Goal: Task Accomplishment & Management: Complete application form

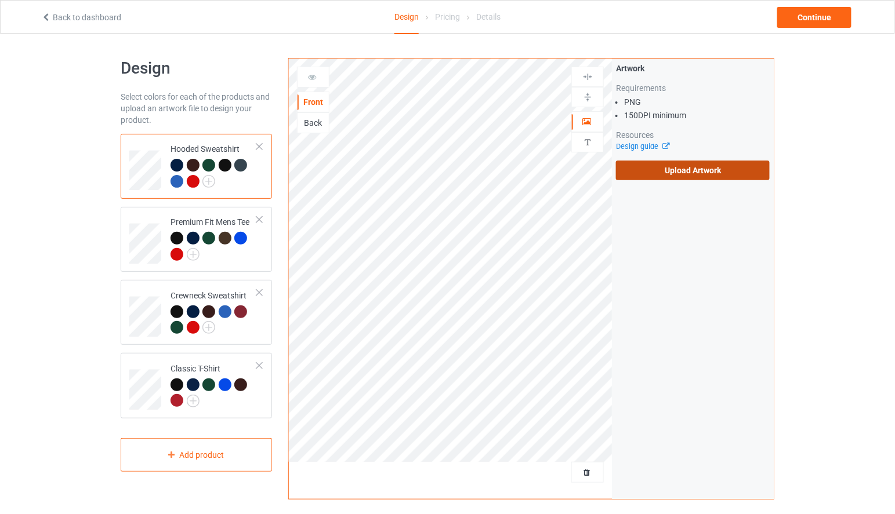
click at [683, 171] on label "Upload Artwork" at bounding box center [693, 171] width 154 height 20
click at [0, 0] on input "Upload Artwork" at bounding box center [0, 0] width 0 height 0
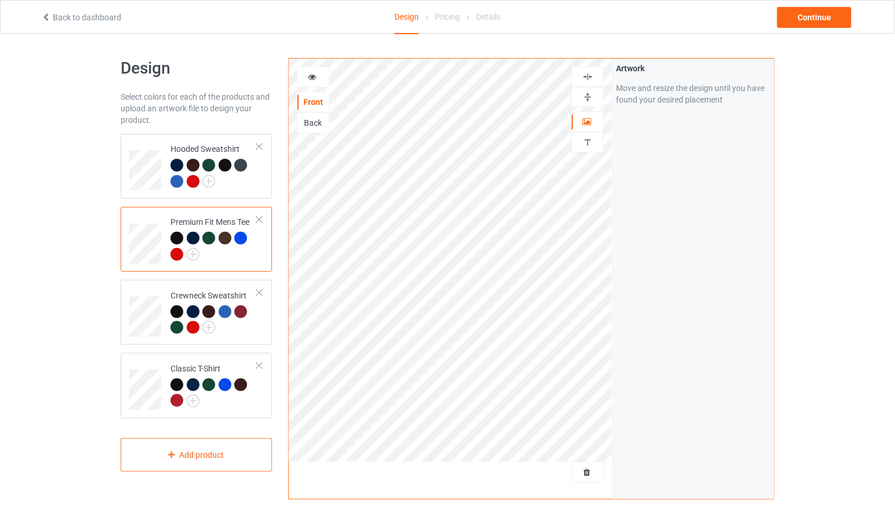
click at [319, 78] on div at bounding box center [312, 77] width 31 height 12
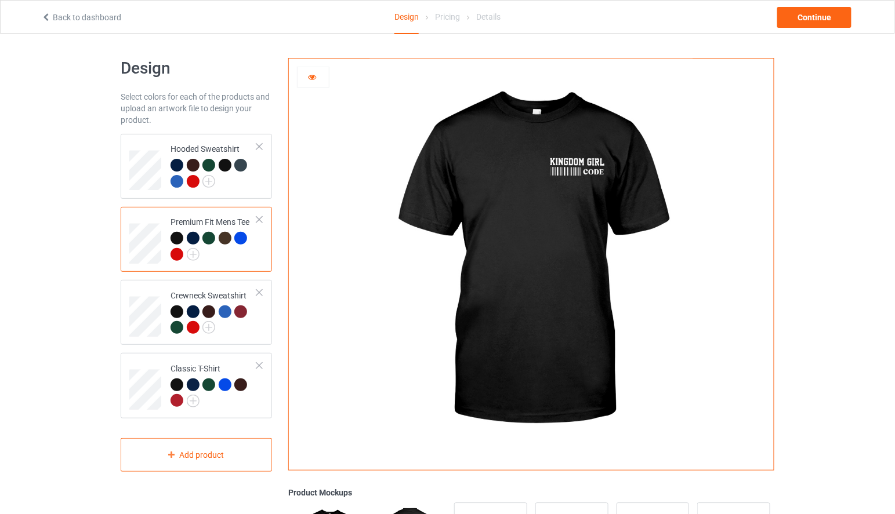
click at [318, 78] on div at bounding box center [312, 77] width 31 height 12
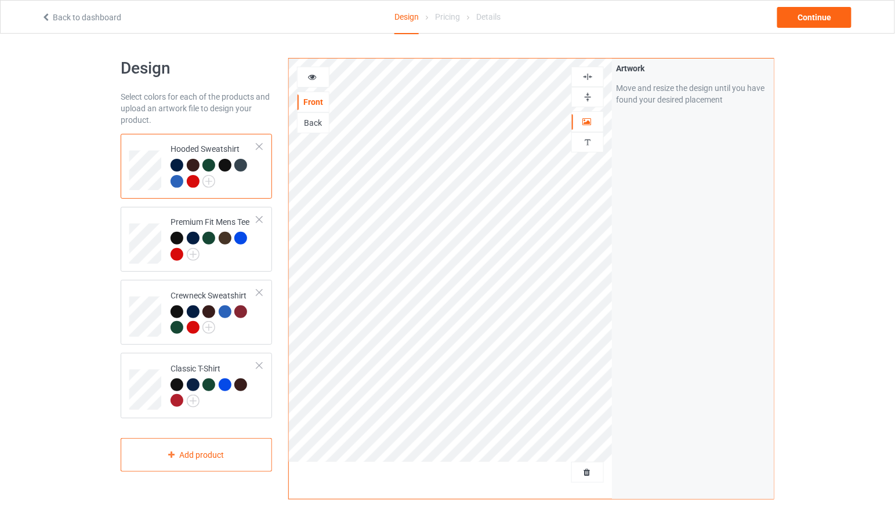
click at [312, 78] on icon at bounding box center [312, 75] width 10 height 8
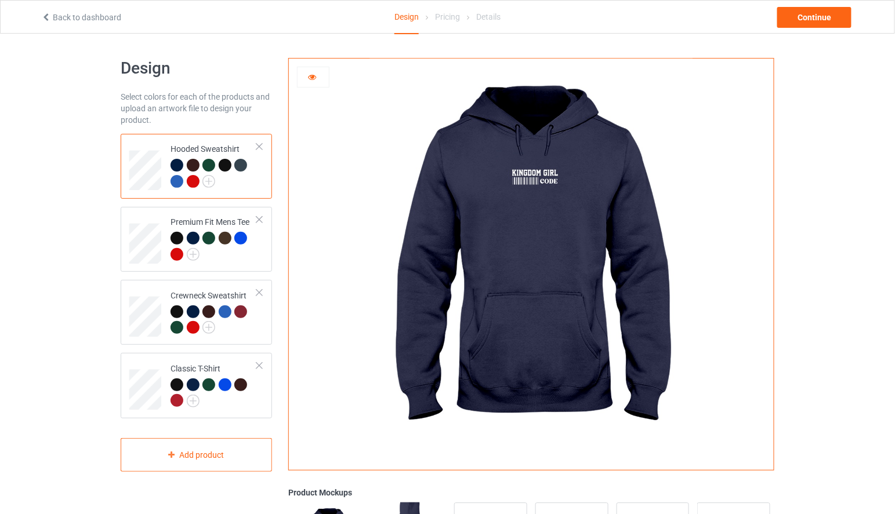
click at [312, 78] on icon at bounding box center [312, 75] width 10 height 8
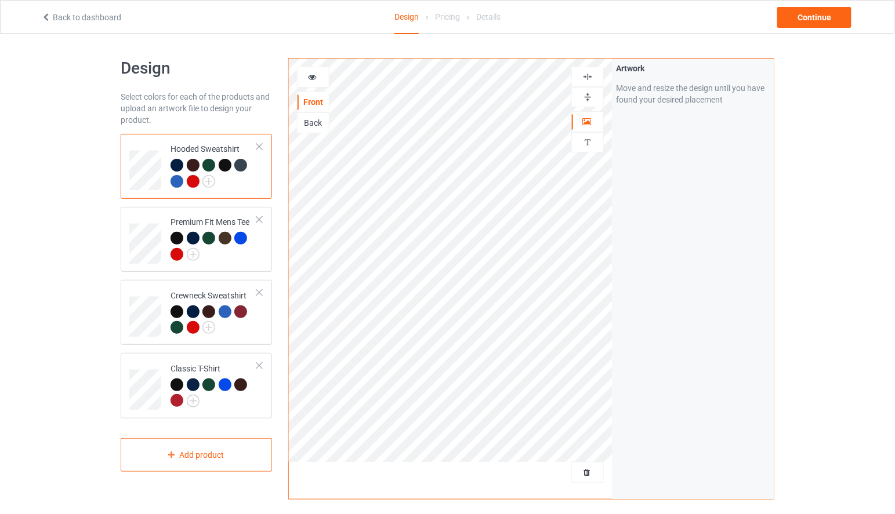
click at [307, 128] on div "Back" at bounding box center [312, 123] width 31 height 12
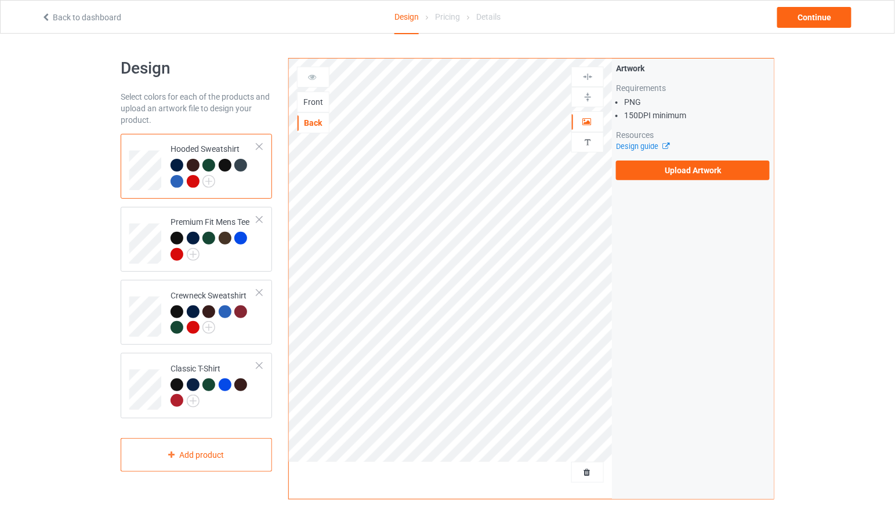
click at [633, 182] on div "Artwork Requirements PNG 150 DPI minimum Resources Design guide Upload Artwork" at bounding box center [693, 122] width 162 height 126
click at [642, 175] on label "Upload Artwork" at bounding box center [693, 171] width 154 height 20
click at [0, 0] on input "Upload Artwork" at bounding box center [0, 0] width 0 height 0
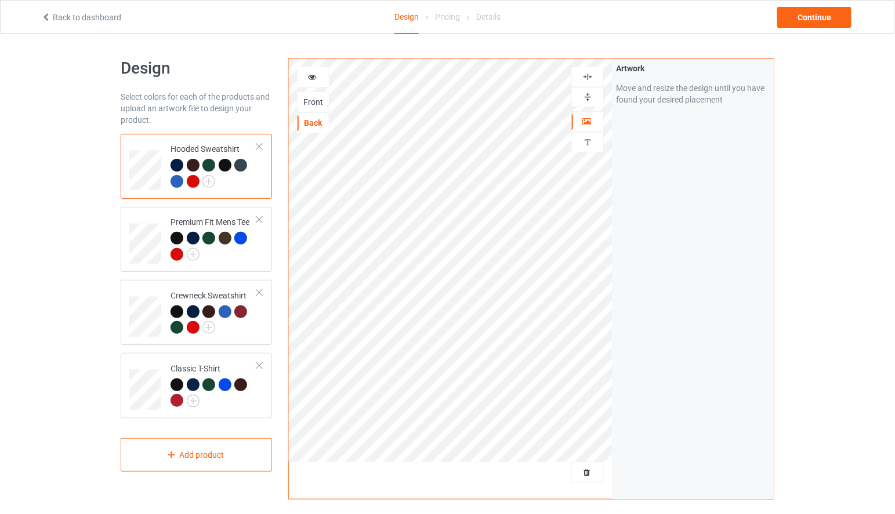
drag, startPoint x: 227, startPoint y: 168, endPoint x: 281, endPoint y: 135, distance: 62.5
click at [227, 167] on div at bounding box center [225, 165] width 13 height 13
click at [311, 120] on div "Back" at bounding box center [312, 123] width 31 height 12
click at [313, 77] on icon at bounding box center [312, 75] width 10 height 8
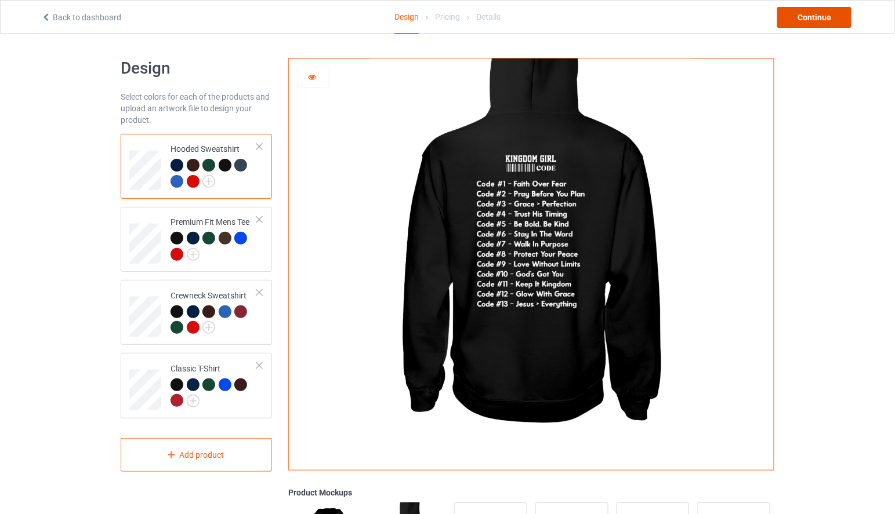
click at [815, 20] on div "Continue" at bounding box center [814, 17] width 74 height 21
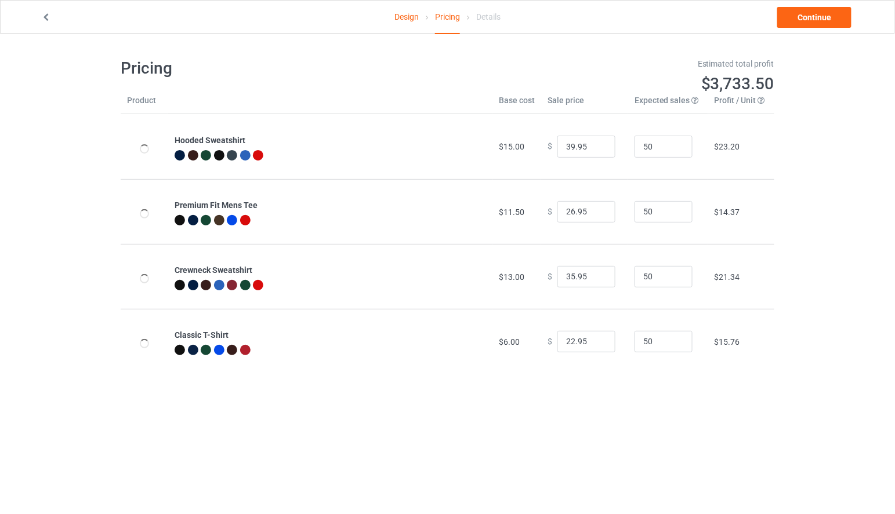
type input "46.95"
type input "32.95"
type input "39.95"
type input "26.95"
drag, startPoint x: 568, startPoint y: 143, endPoint x: 553, endPoint y: 144, distance: 15.1
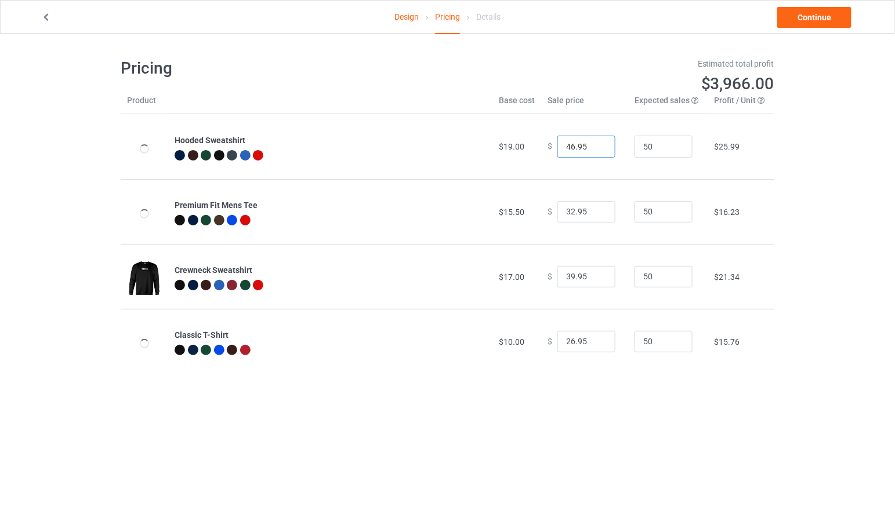
click at [557, 144] on input "46.95" at bounding box center [586, 147] width 58 height 22
type input "39.95"
click at [566, 214] on input "32.95" at bounding box center [586, 212] width 58 height 22
click at [568, 213] on input "32.95" at bounding box center [586, 212] width 58 height 22
type input "26.95"
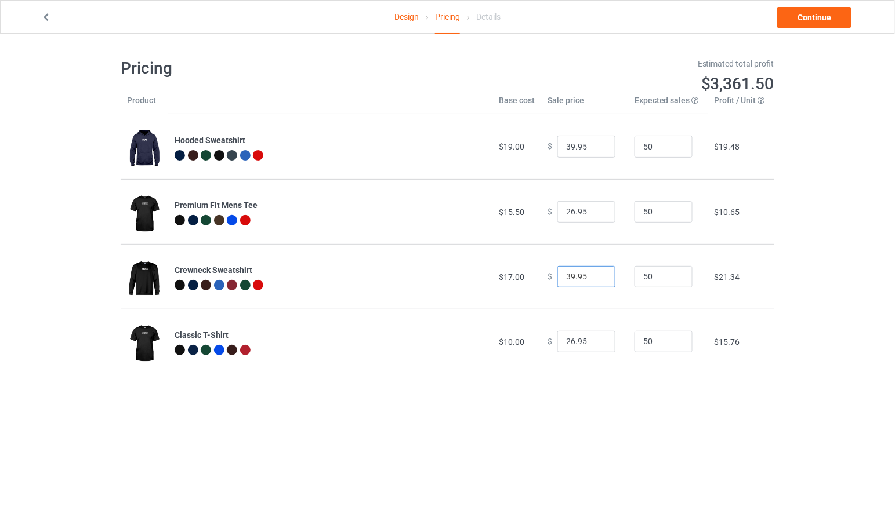
click at [567, 280] on input "39.95" at bounding box center [586, 277] width 58 height 22
type input "35.95"
click at [569, 338] on input "26.95" at bounding box center [586, 342] width 58 height 22
type input "22.95"
click at [821, 20] on link "Continue" at bounding box center [814, 17] width 74 height 21
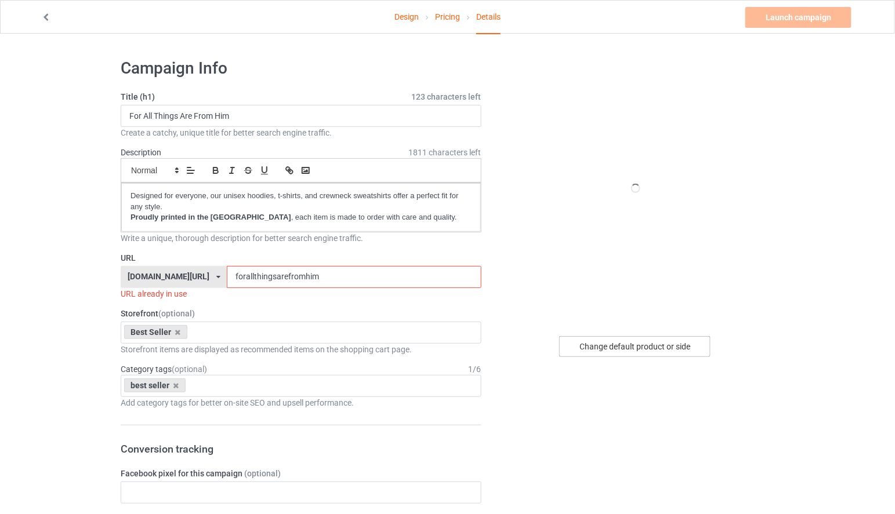
click at [655, 350] on div "Change default product or side" at bounding box center [634, 346] width 151 height 21
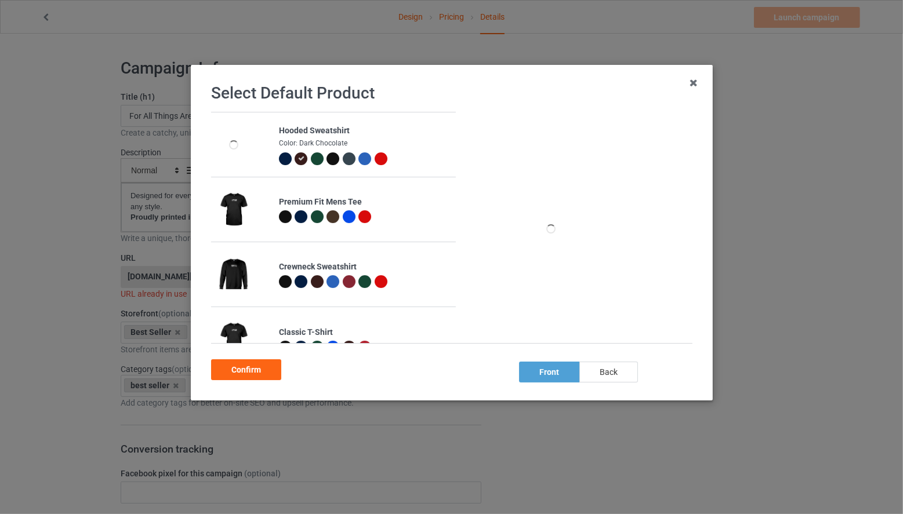
click at [627, 371] on div "back" at bounding box center [608, 372] width 59 height 21
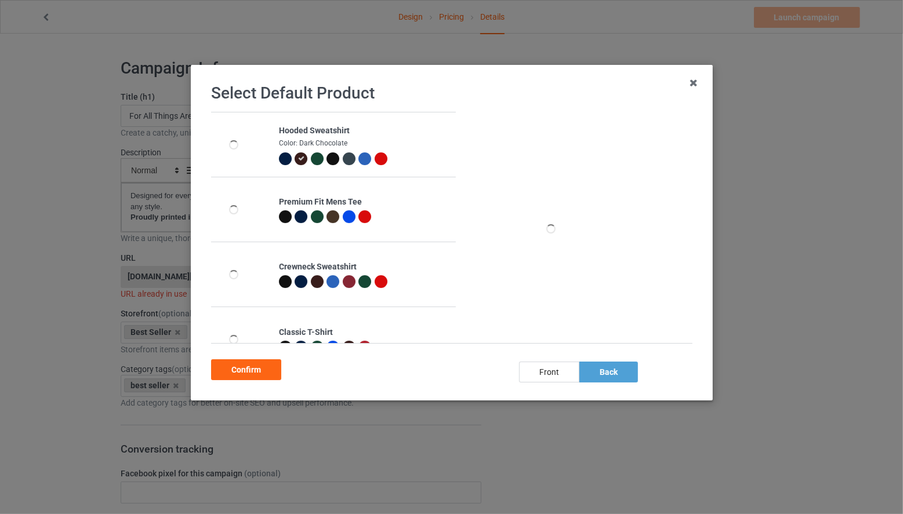
click at [334, 161] on div at bounding box center [332, 159] width 13 height 13
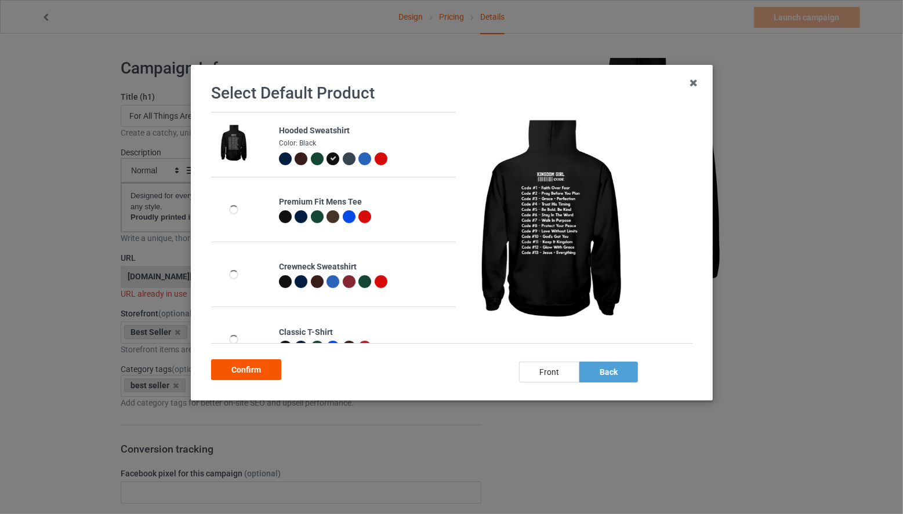
click at [254, 376] on div "Confirm" at bounding box center [246, 370] width 70 height 21
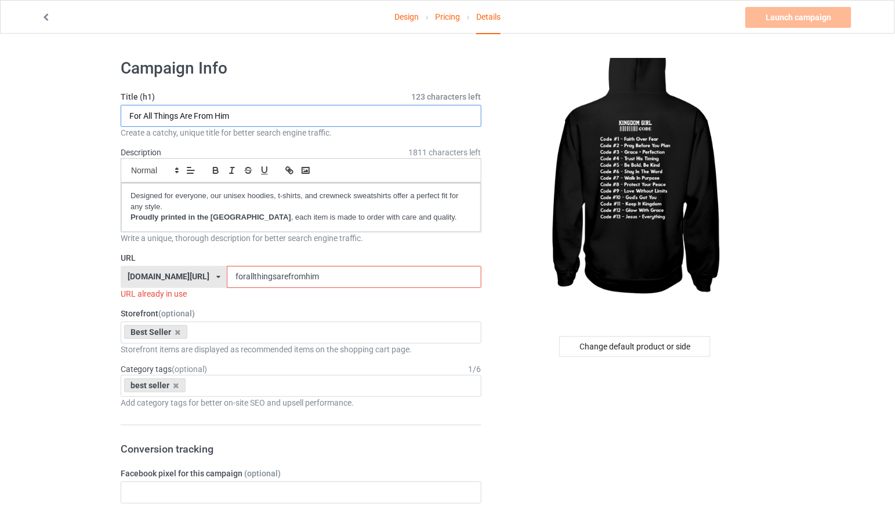
drag, startPoint x: 244, startPoint y: 119, endPoint x: 112, endPoint y: 119, distance: 131.6
type input "Kingdom Girl Code"
drag, startPoint x: 231, startPoint y: 113, endPoint x: 116, endPoint y: 114, distance: 114.8
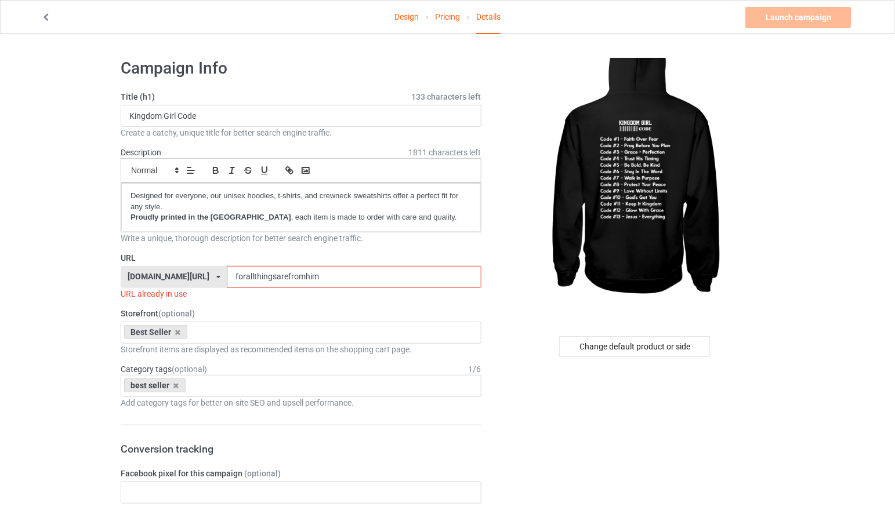
drag, startPoint x: 376, startPoint y: 275, endPoint x: 269, endPoint y: 273, distance: 107.3
click at [269, 273] on input "forallthingsarefromhim" at bounding box center [354, 277] width 254 height 22
paste input "Kingdom Girl Code"
click at [310, 280] on input "Kingdom Girl Code" at bounding box center [354, 277] width 254 height 22
click at [323, 280] on input "KingdomGirl Code" at bounding box center [354, 277] width 254 height 22
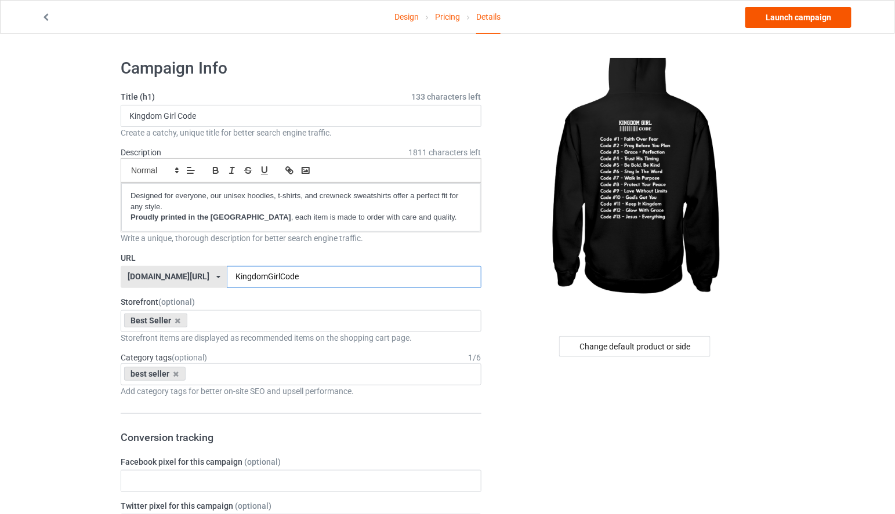
type input "KingdomGirlCode"
click at [828, 21] on link "Launch campaign" at bounding box center [798, 17] width 106 height 21
